Goal: Find specific page/section: Find specific page/section

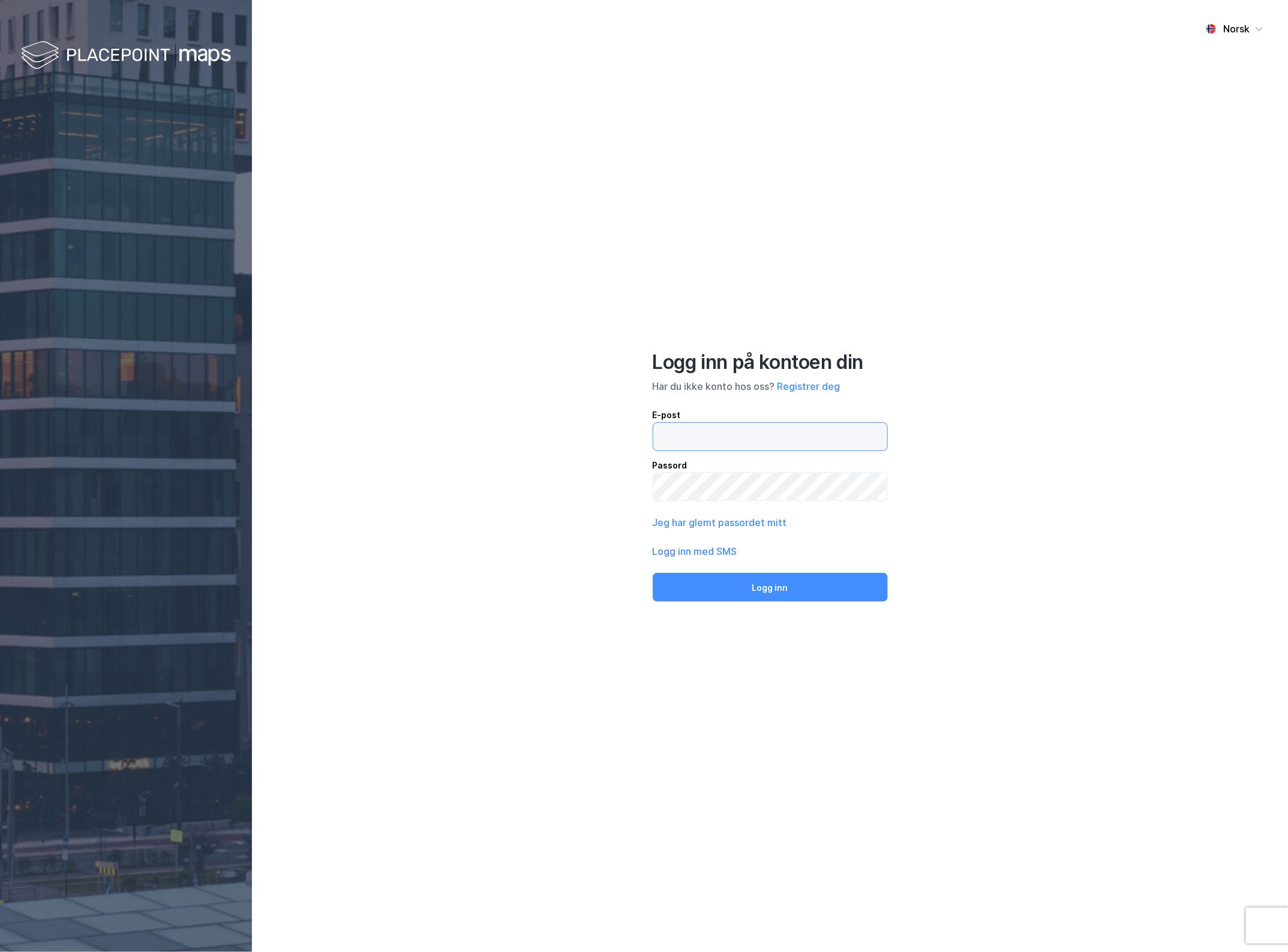
click at [736, 441] on input "email" at bounding box center [769, 436] width 234 height 27
type input "[EMAIL_ADDRESS][DOMAIN_NAME]"
click at [759, 584] on button "Logg inn" at bounding box center [770, 587] width 235 height 28
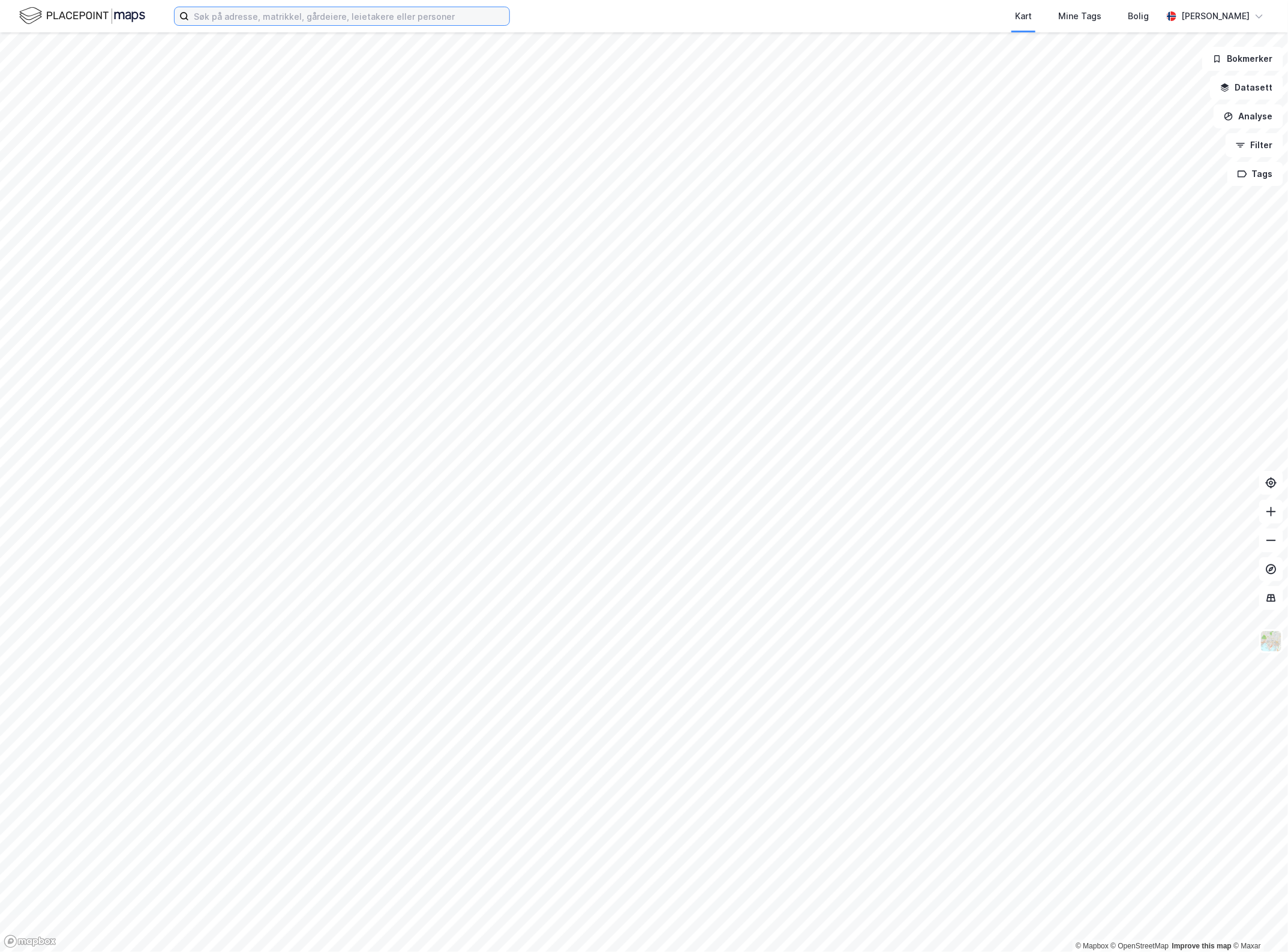
click at [295, 19] on input at bounding box center [349, 16] width 320 height 18
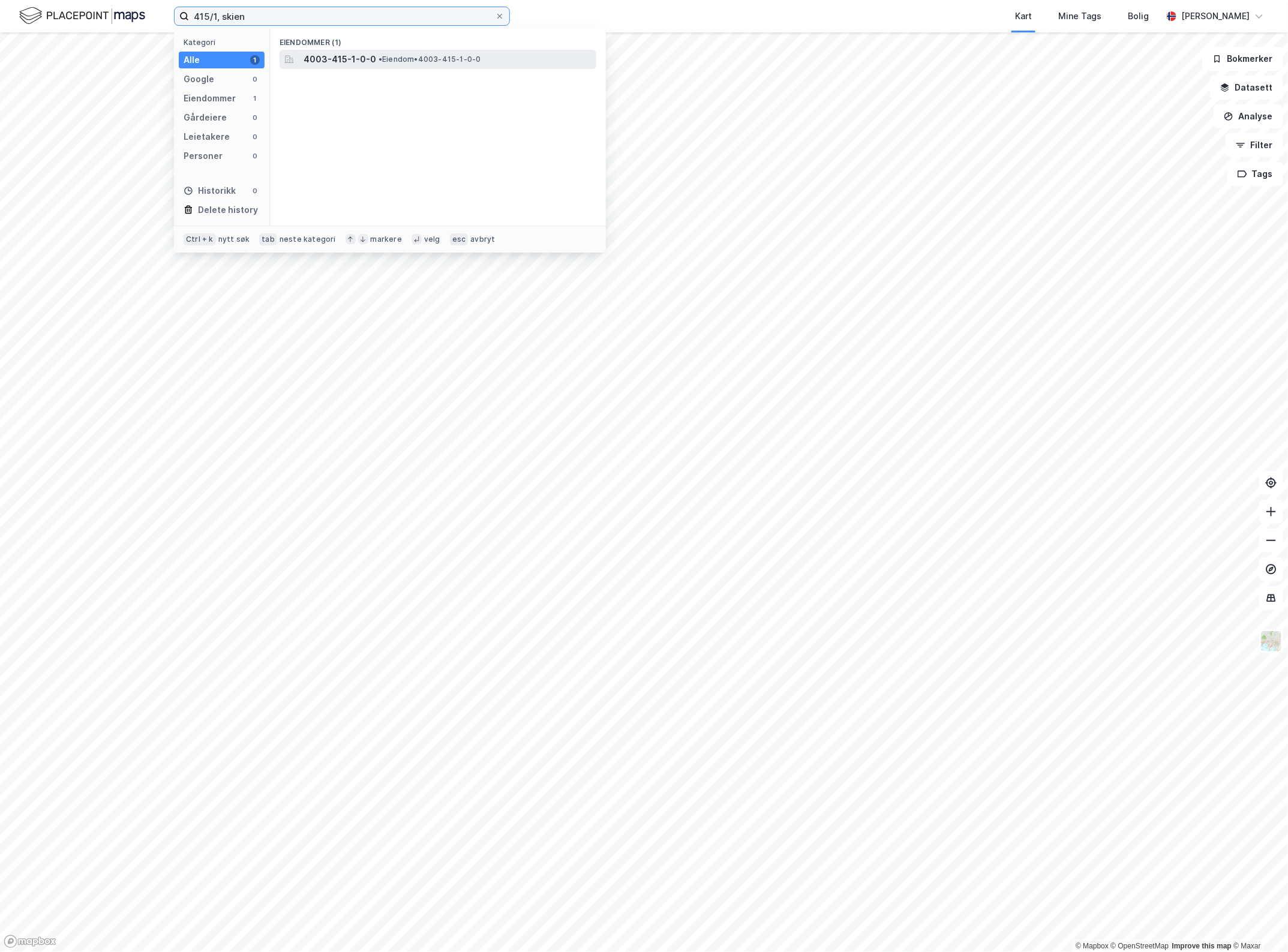
type input "415/1, skien"
